Goal: Information Seeking & Learning: Find specific page/section

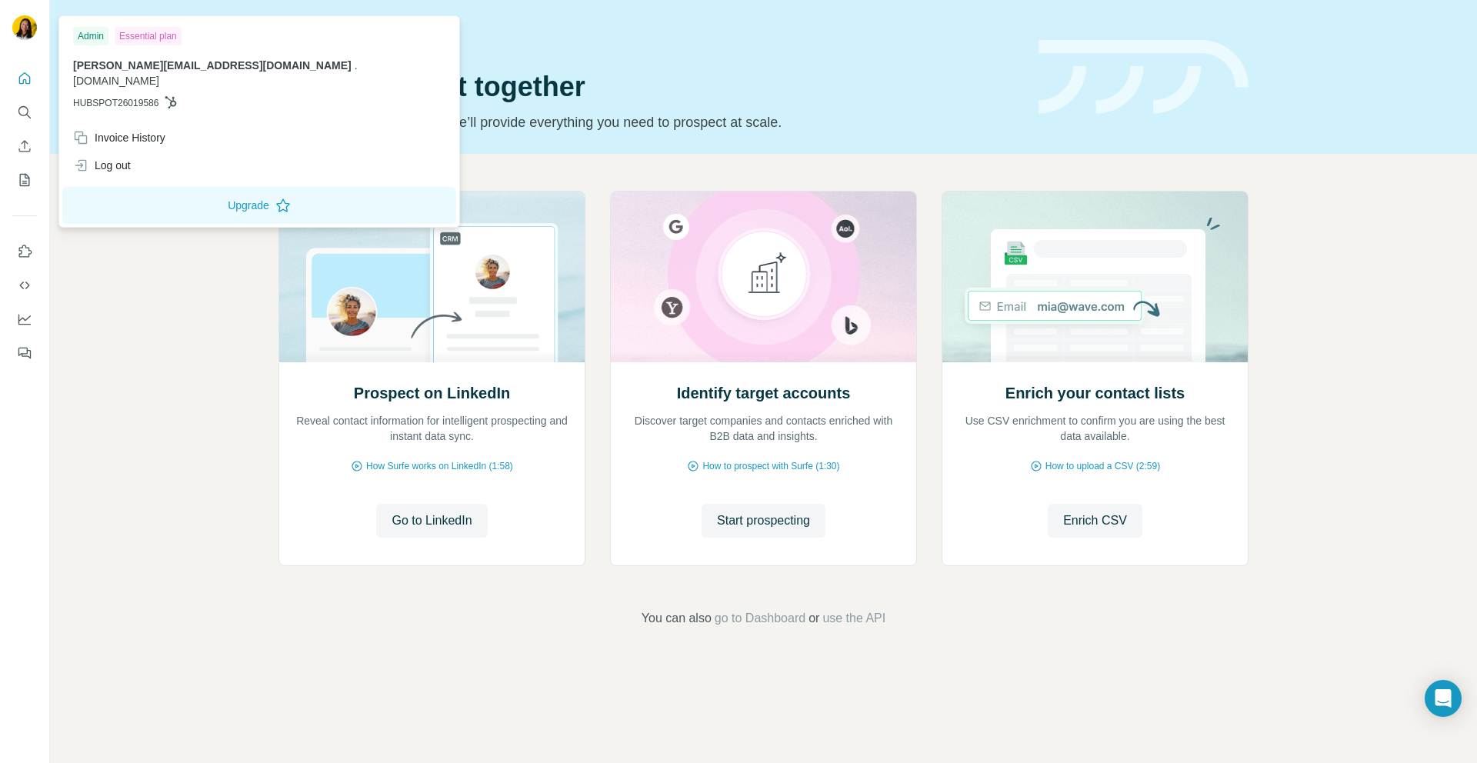
click at [26, 24] on img at bounding box center [24, 27] width 25 height 25
click at [22, 110] on icon "Search" at bounding box center [24, 112] width 15 height 15
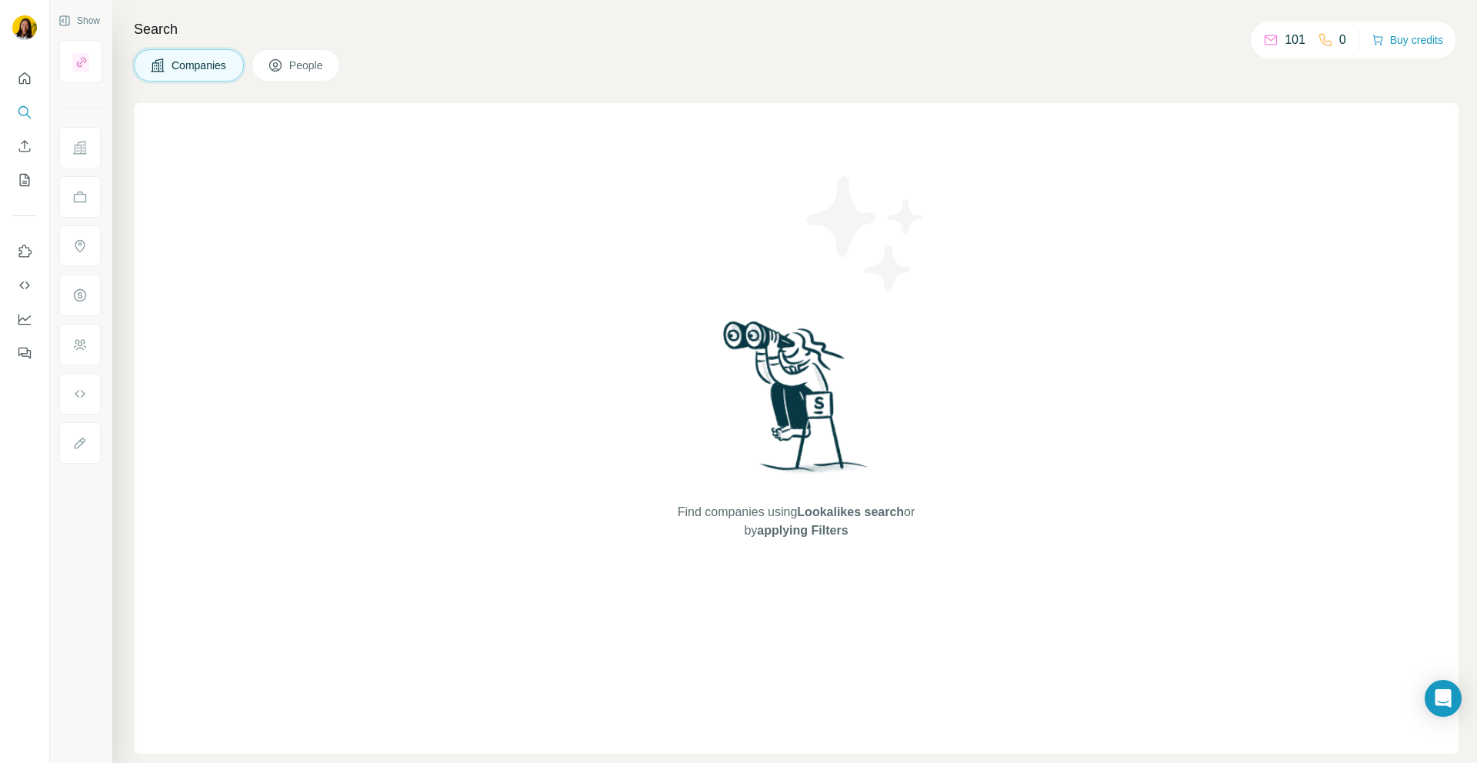
click at [290, 77] on button "People" at bounding box center [296, 65] width 89 height 32
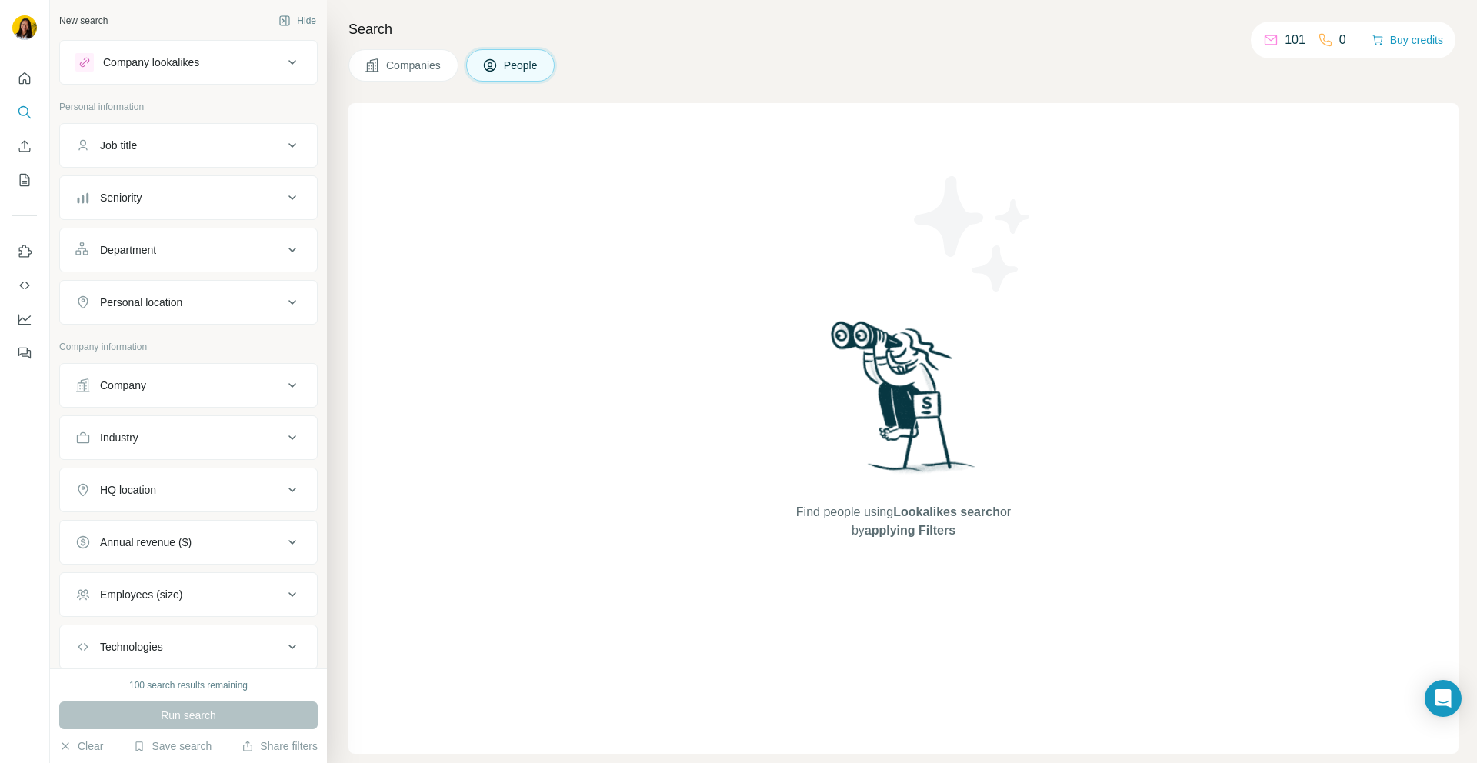
click at [240, 148] on div "Job title" at bounding box center [179, 145] width 208 height 15
click at [218, 184] on input "text" at bounding box center [172, 184] width 195 height 28
click at [411, 68] on span "Companies" at bounding box center [414, 65] width 56 height 15
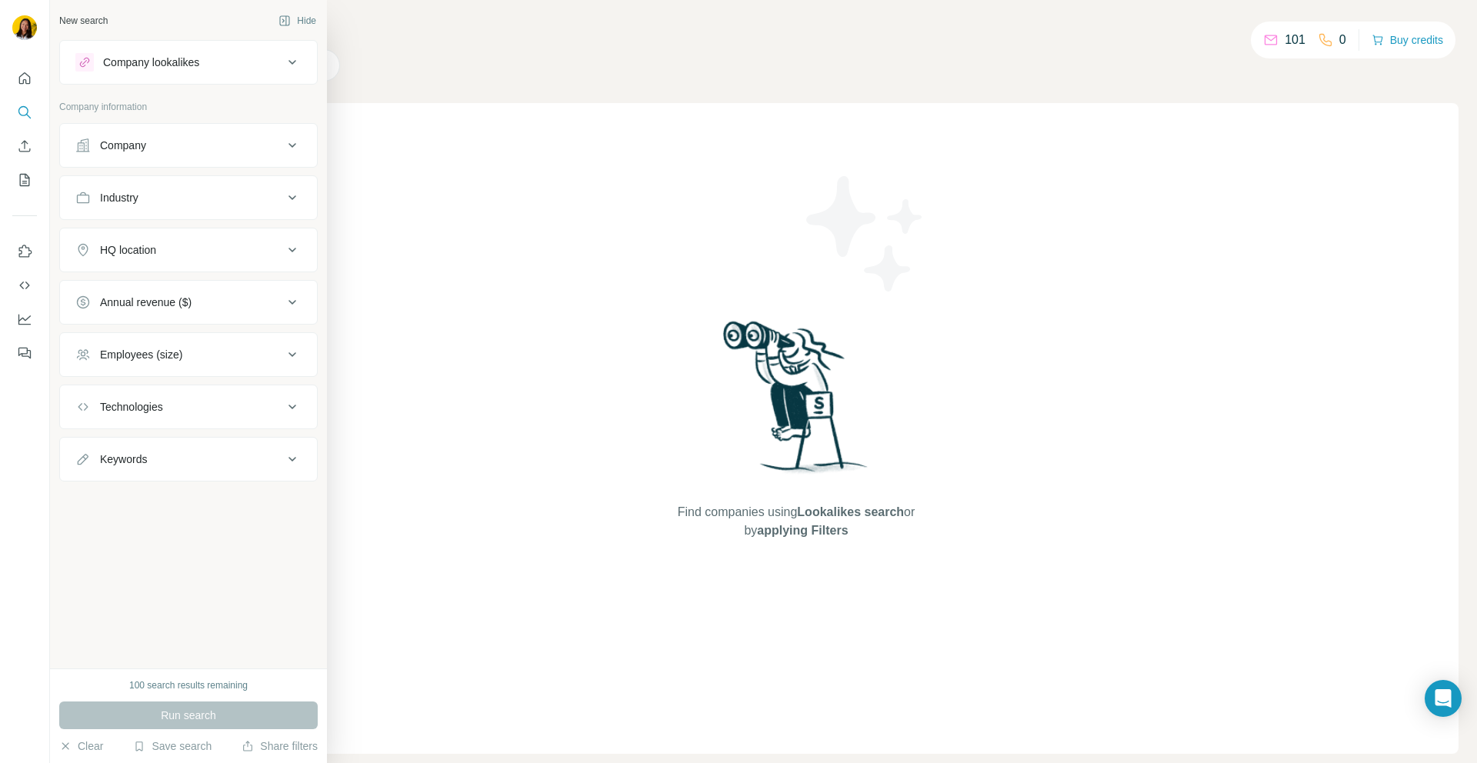
click at [159, 373] on div "Employees (size)" at bounding box center [188, 354] width 258 height 45
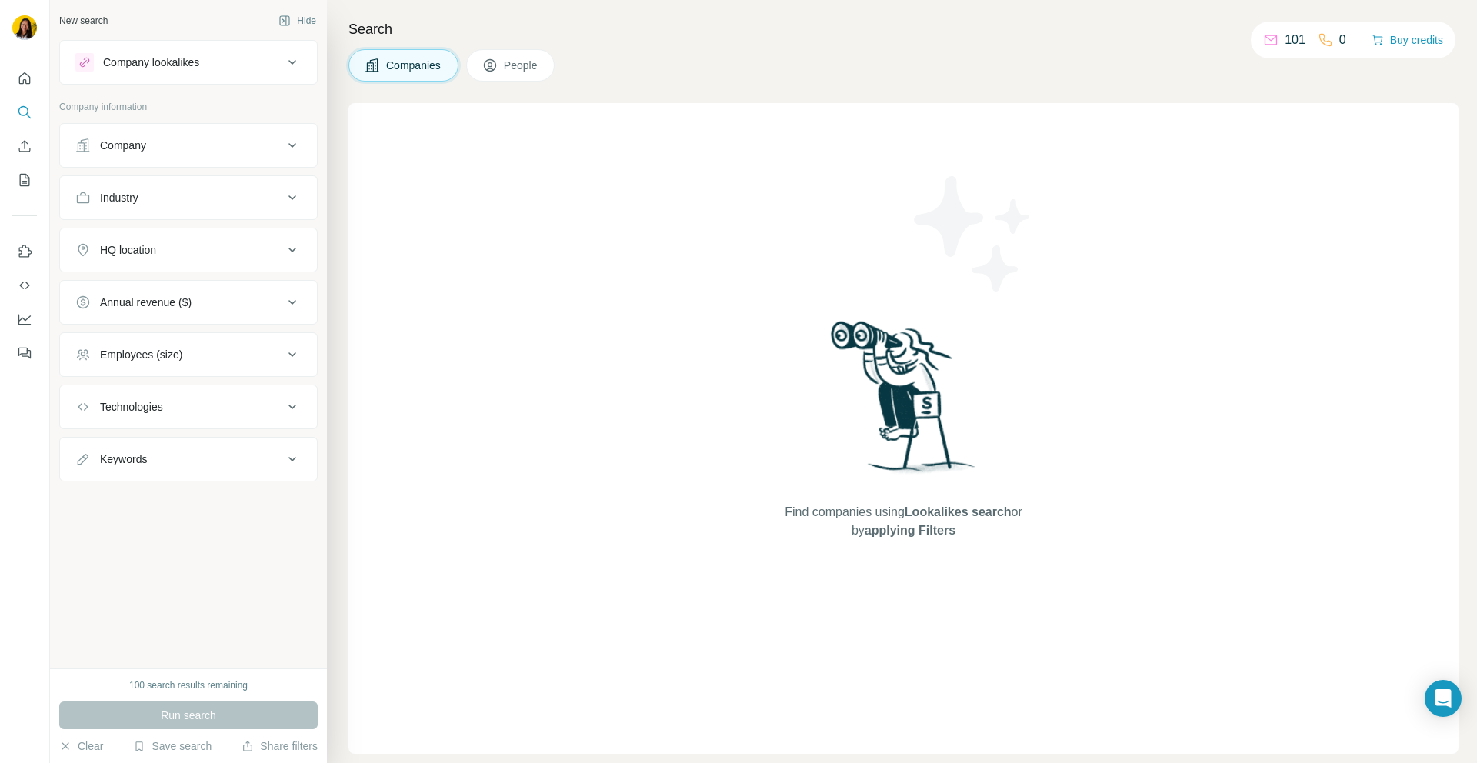
click at [201, 356] on div "Employees (size)" at bounding box center [179, 354] width 208 height 15
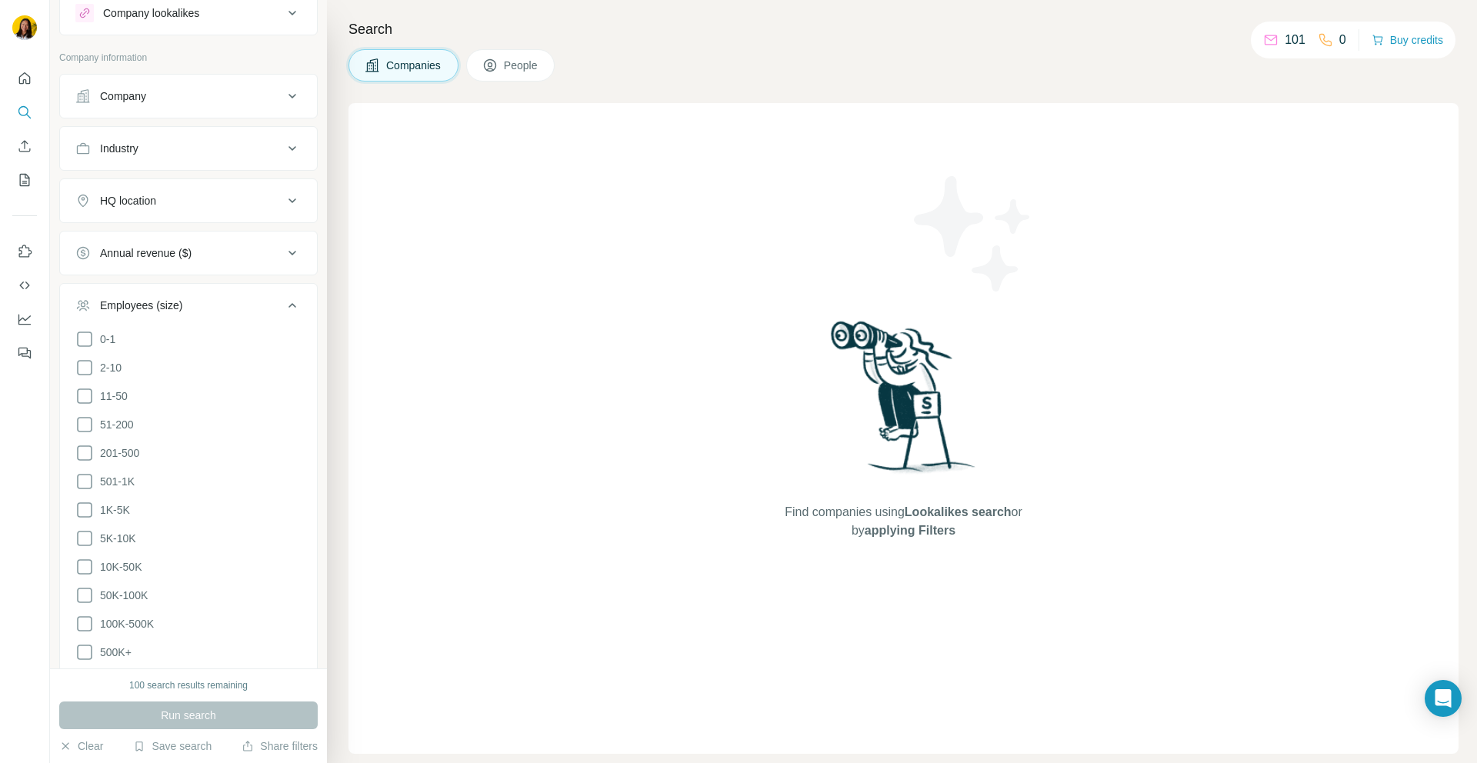
scroll to position [47, 0]
click at [288, 256] on icon at bounding box center [292, 255] width 18 height 18
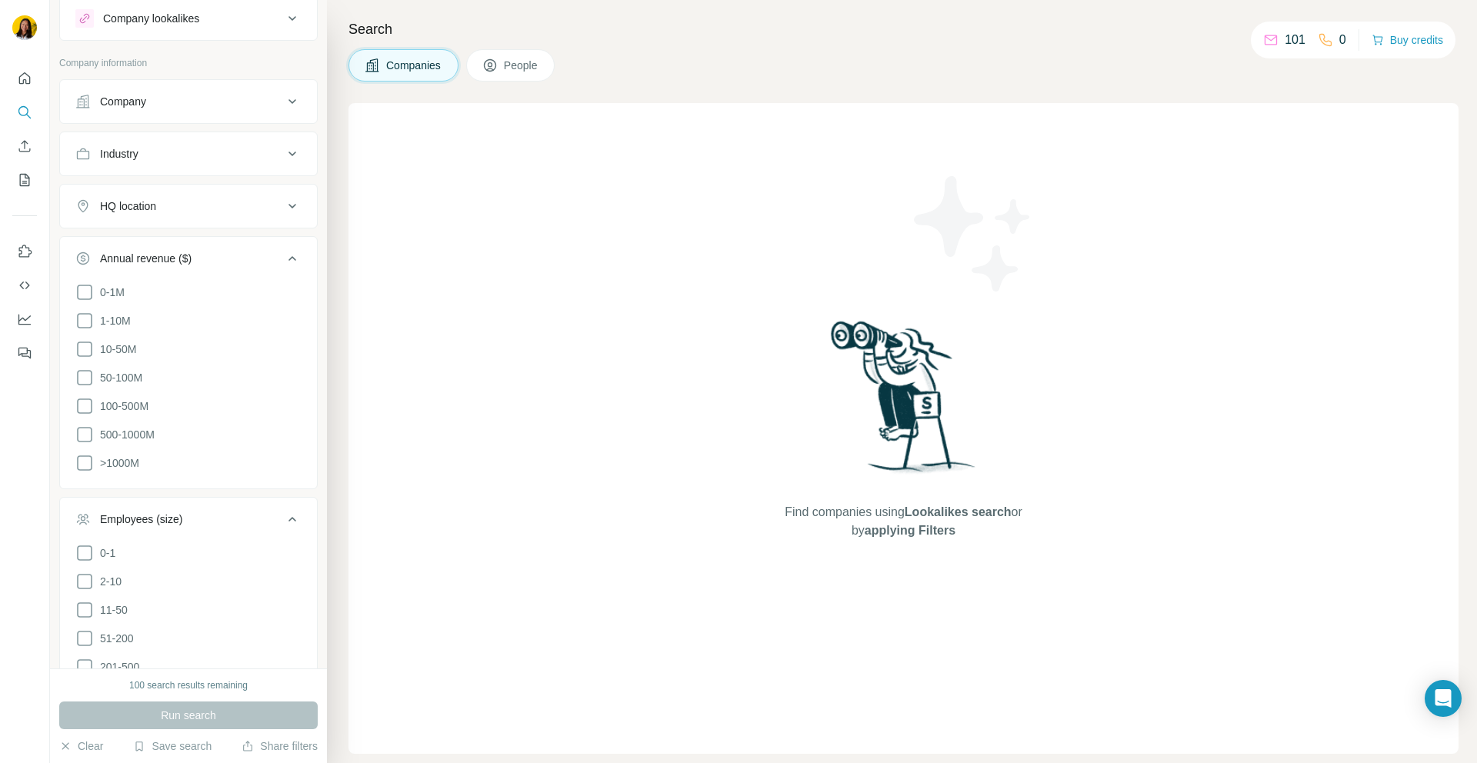
scroll to position [0, 0]
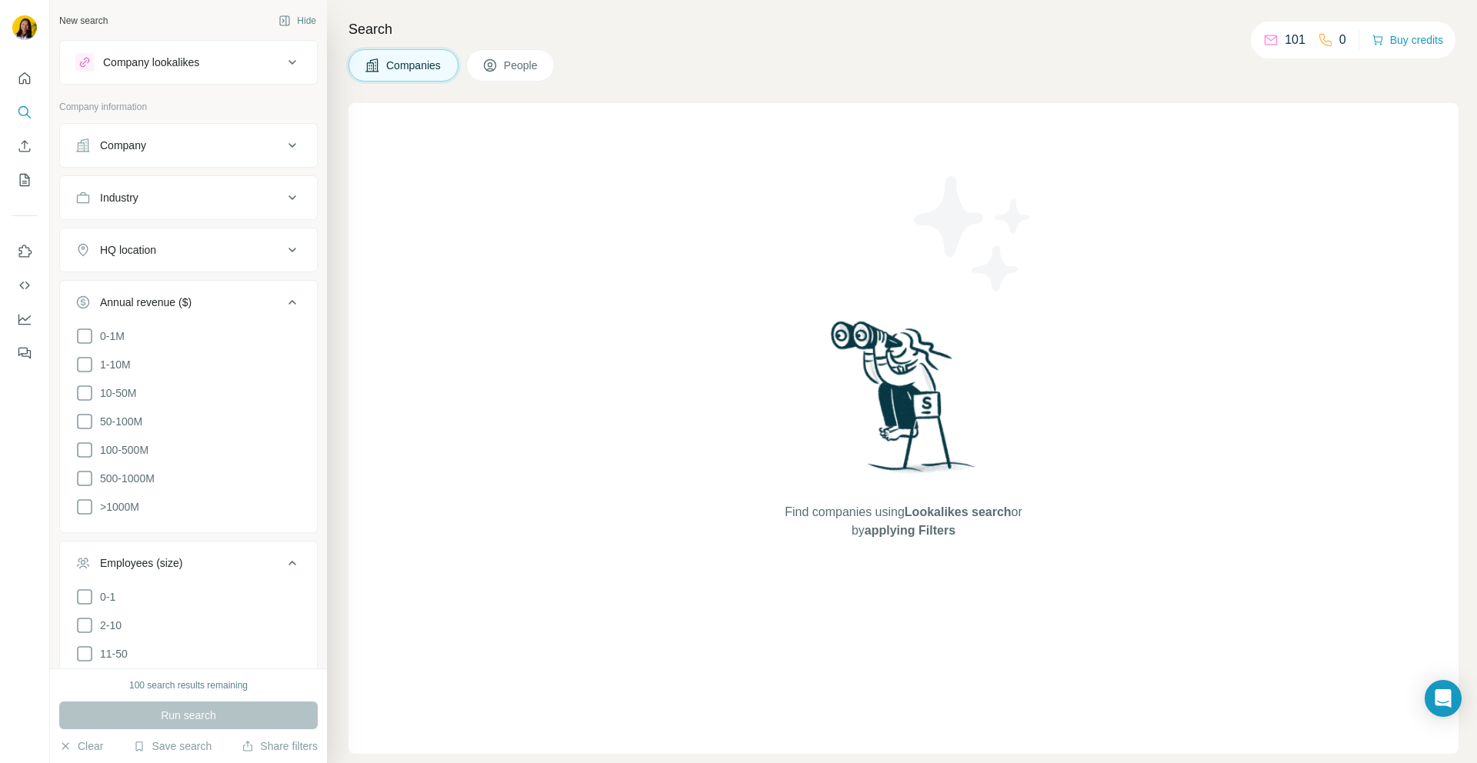
click at [207, 156] on button "Company" at bounding box center [188, 145] width 257 height 37
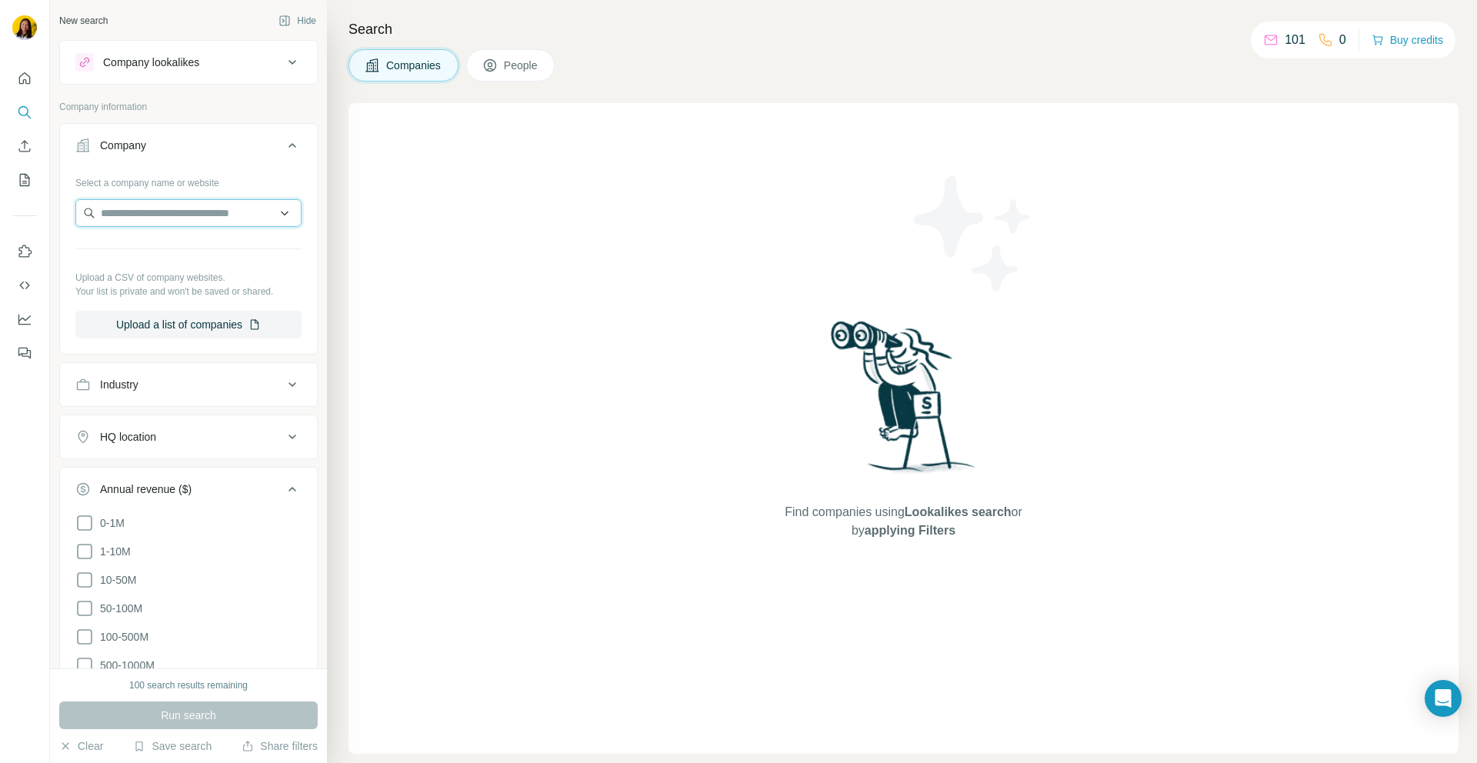
click at [186, 210] on input "text" at bounding box center [188, 213] width 226 height 28
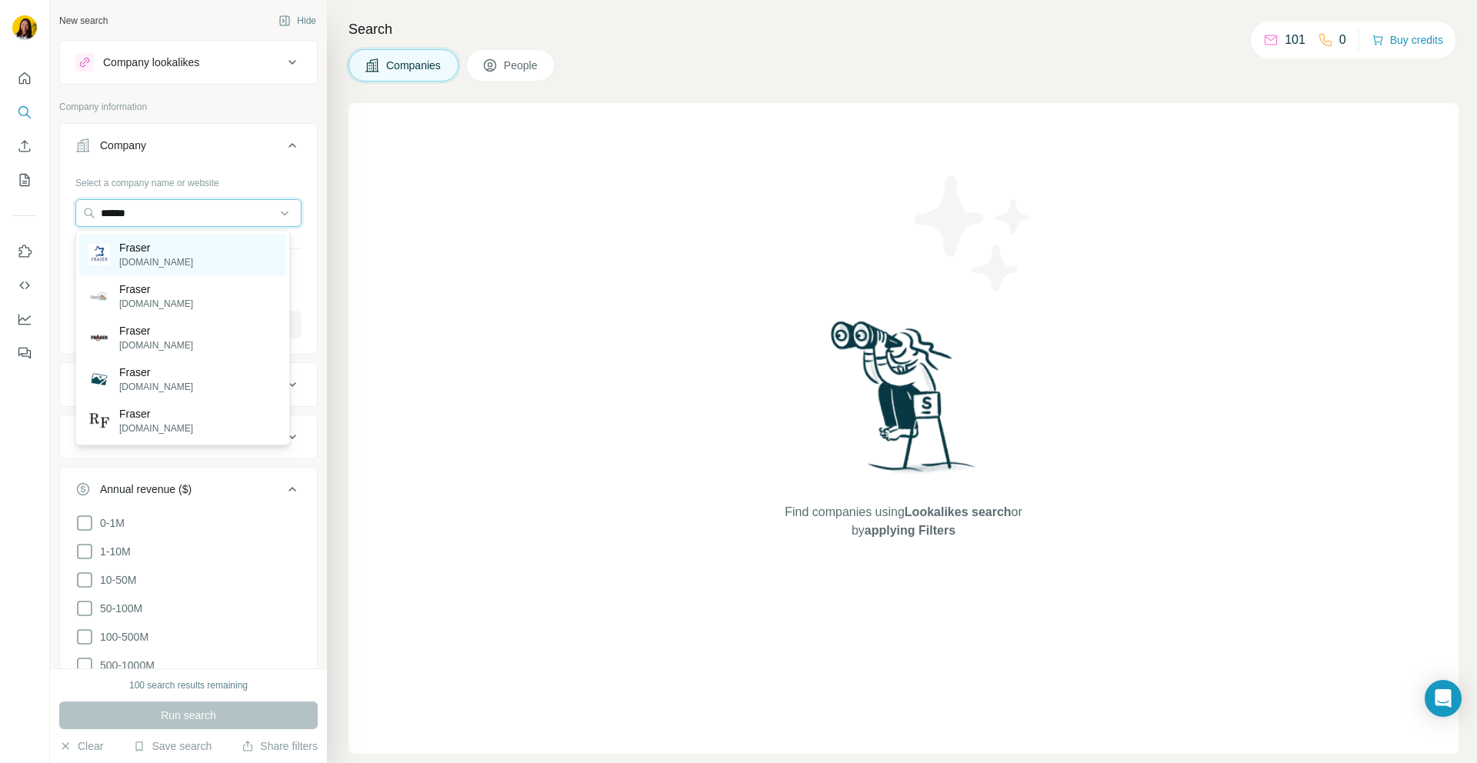
type input "******"
click at [159, 265] on p "[DOMAIN_NAME]" at bounding box center [156, 262] width 74 height 14
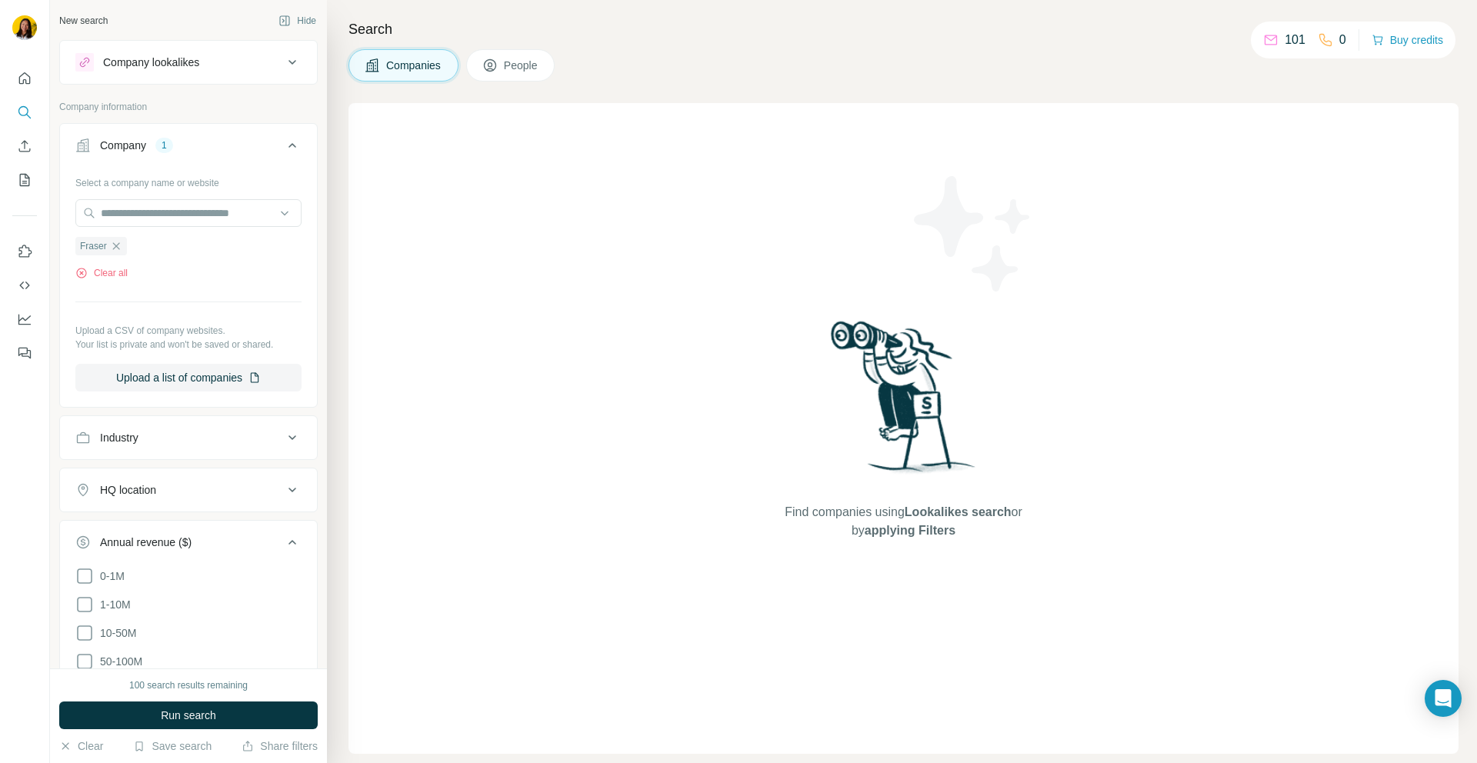
click at [163, 459] on div "Industry" at bounding box center [188, 437] width 258 height 45
click at [179, 445] on div "Industry" at bounding box center [179, 437] width 208 height 15
click at [179, 439] on div "Industry" at bounding box center [179, 437] width 208 height 15
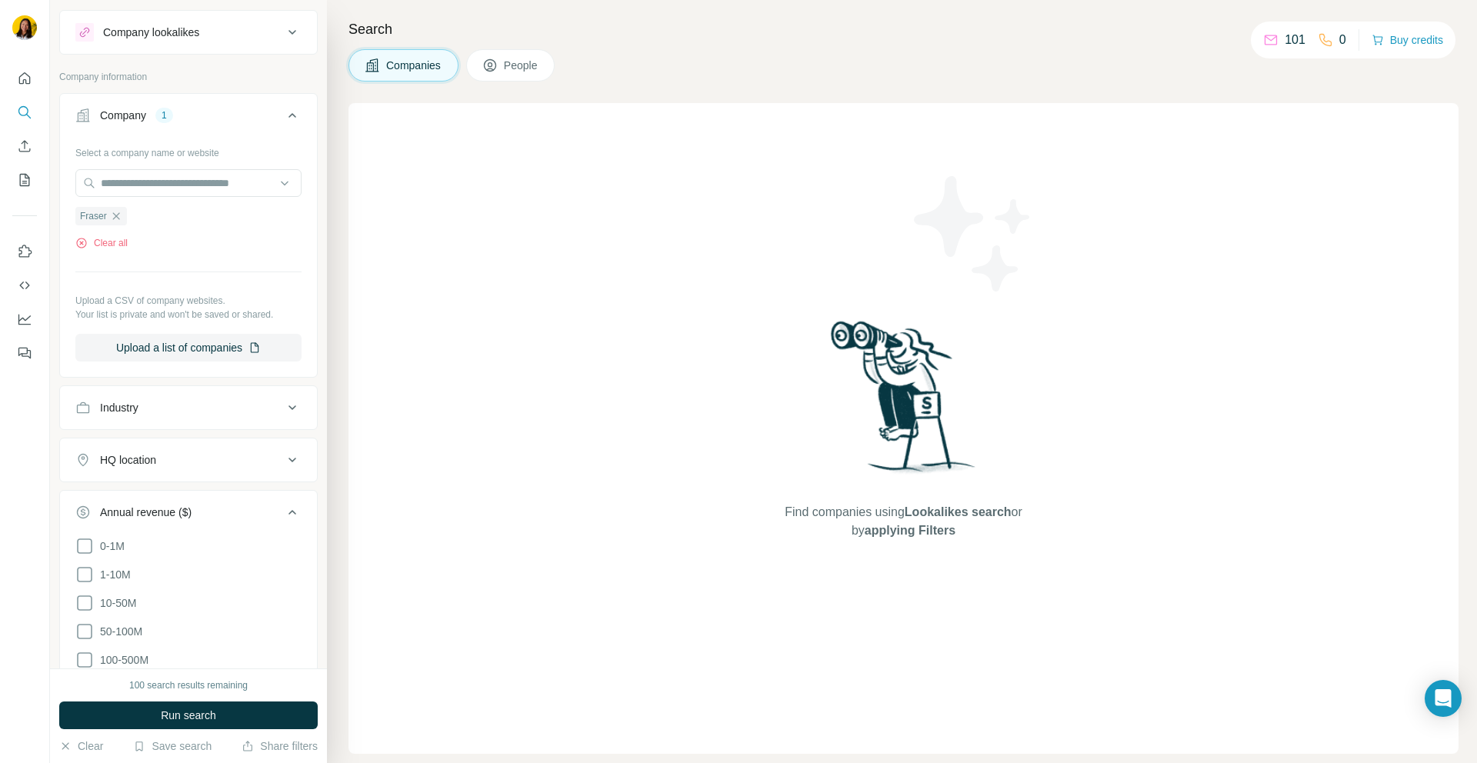
scroll to position [25, 0]
